Goal: Information Seeking & Learning: Find specific fact

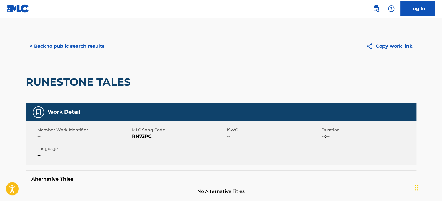
click at [87, 48] on button "< Back to public search results" at bounding box center [67, 46] width 83 height 14
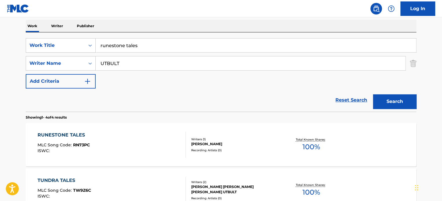
click at [140, 54] on div "SearchWithCriteriae28bebcd-3e6f-45d9-9e13-0dc1a0c03f34 Work Title runestone tal…" at bounding box center [221, 63] width 390 height 50
click at [140, 49] on input "runestone tales" at bounding box center [256, 45] width 320 height 14
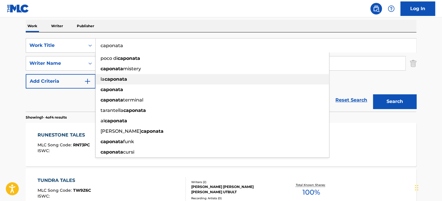
type input "caponata"
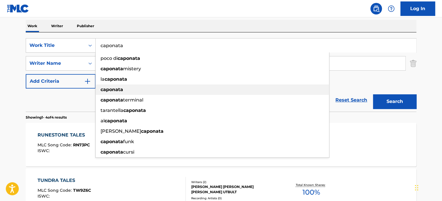
click at [126, 86] on div "caponata" at bounding box center [212, 89] width 233 height 10
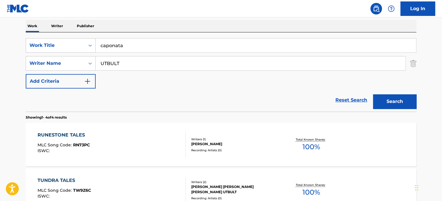
click at [128, 65] on input "UTBULT" at bounding box center [251, 63] width 310 height 14
type input "oyster club"
click at [373, 94] on button "Search" at bounding box center [394, 101] width 43 height 14
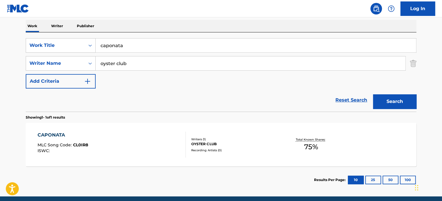
click at [45, 134] on div "CAPONATA" at bounding box center [63, 134] width 51 height 7
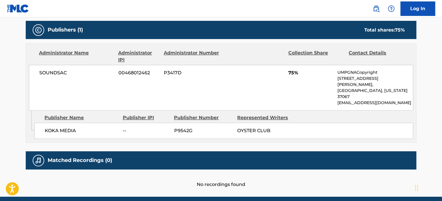
scroll to position [259, 0]
